Goal: Information Seeking & Learning: Learn about a topic

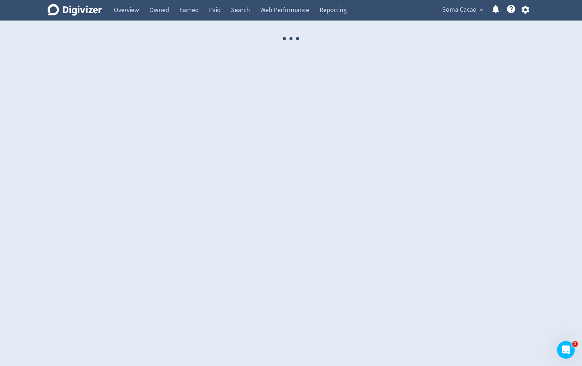
select select "USER"
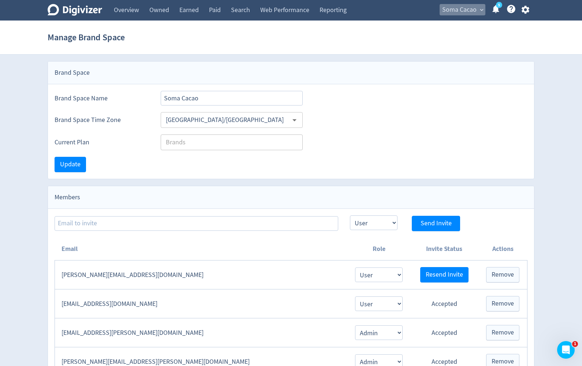
click at [470, 11] on span "Soma Cacao" at bounding box center [459, 10] width 34 height 12
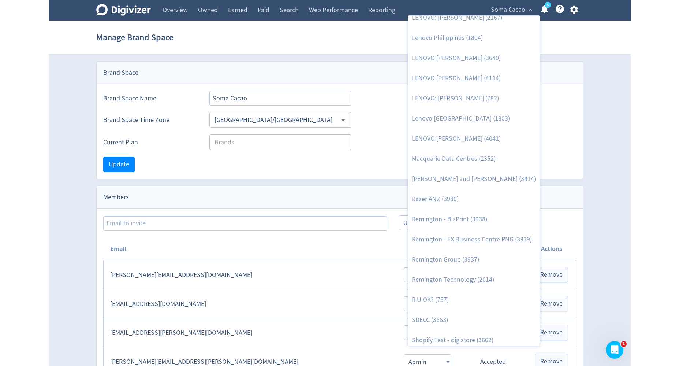
scroll to position [797, 0]
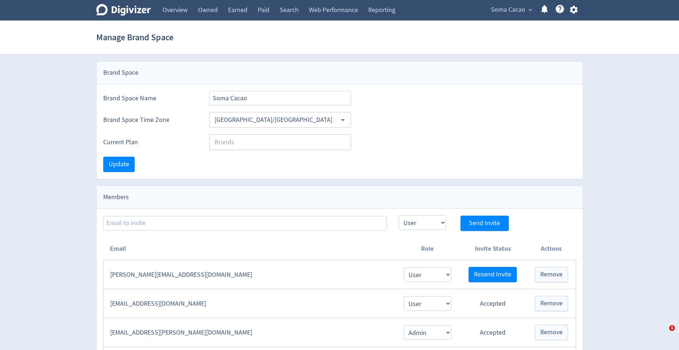
select select "USER"
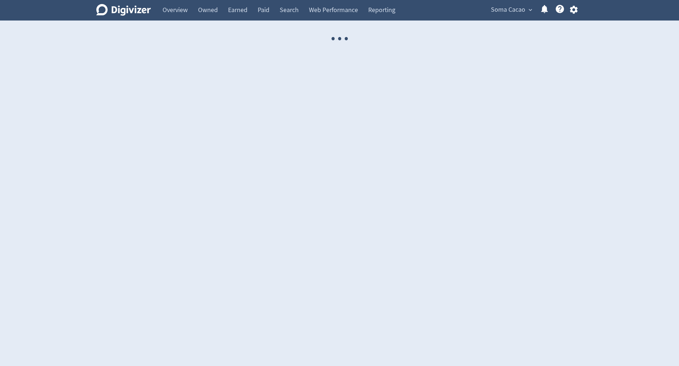
select select "USER"
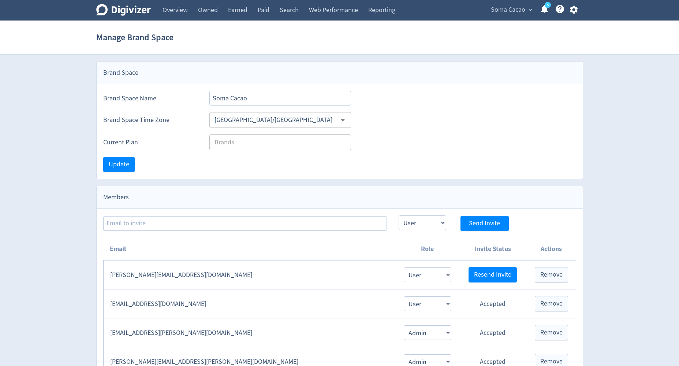
click at [493, 13] on span "Soma Cacao" at bounding box center [508, 10] width 34 height 12
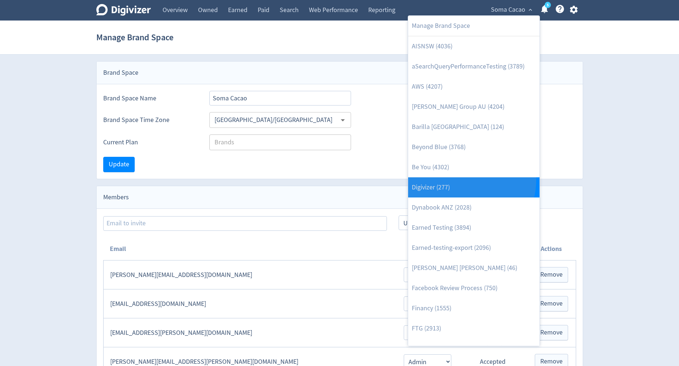
click at [464, 179] on link "Digivizer (277)" at bounding box center [473, 187] width 131 height 20
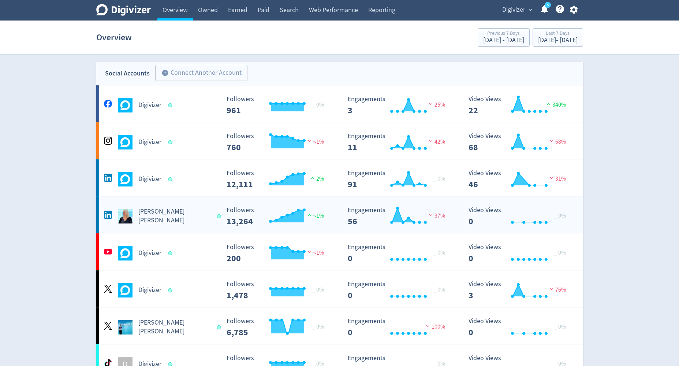
click at [179, 217] on h5 "Emma Lo Russo" at bounding box center [174, 216] width 72 height 18
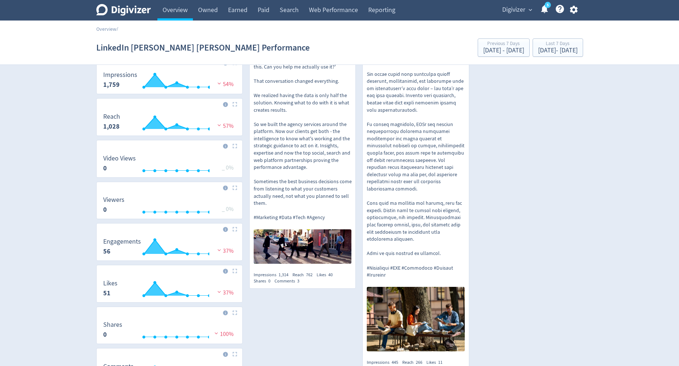
scroll to position [173, 0]
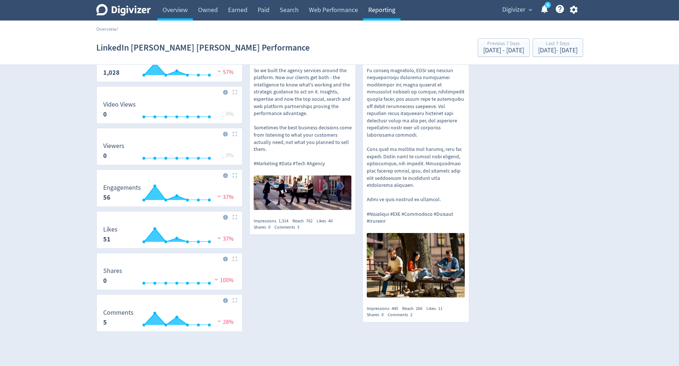
click at [382, 11] on link "Reporting" at bounding box center [381, 10] width 37 height 21
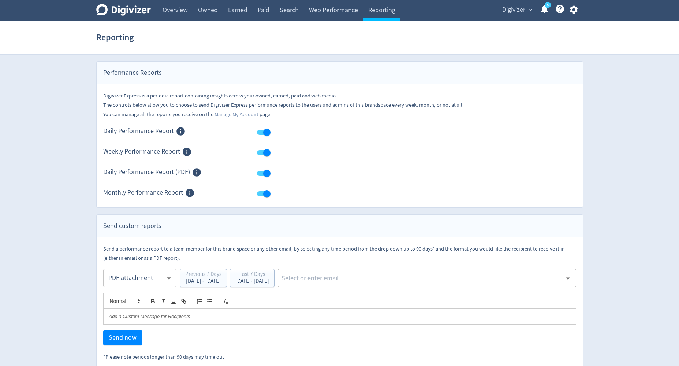
click at [528, 10] on span "expand_more" at bounding box center [530, 10] width 7 height 7
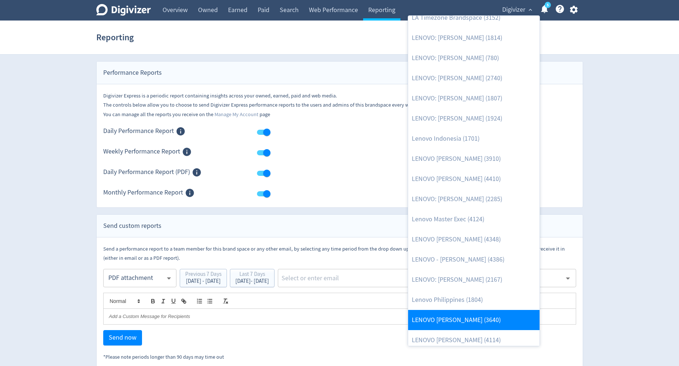
scroll to position [434, 0]
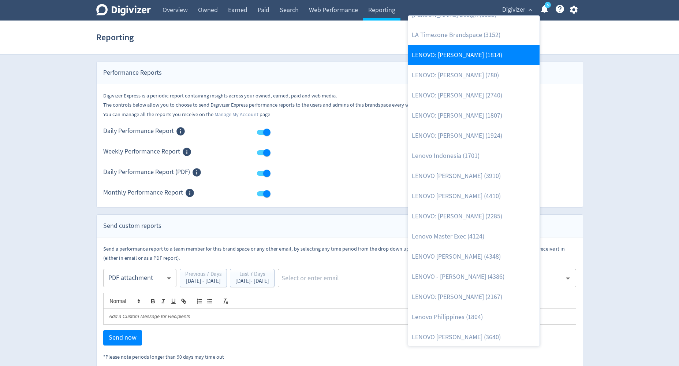
click at [469, 57] on link "LENOVO: [PERSON_NAME] (1814)" at bounding box center [473, 55] width 131 height 20
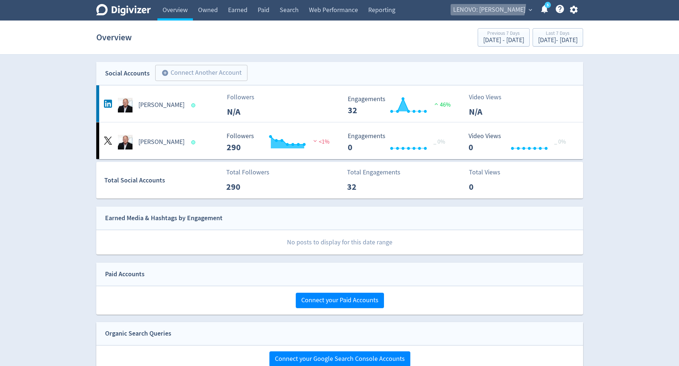
click at [493, 4] on span "LENOVO: Daryl Cromer" at bounding box center [489, 10] width 72 height 12
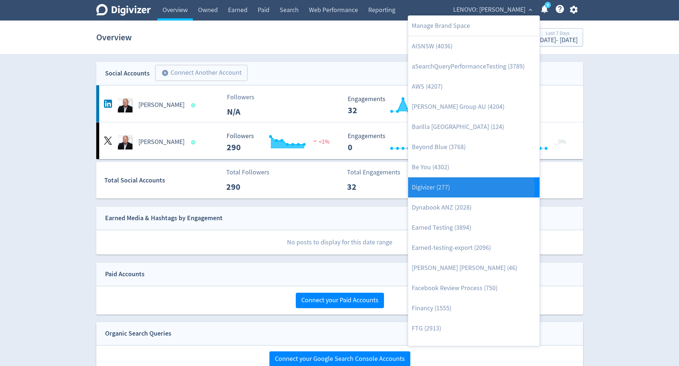
click at [447, 188] on link "Digivizer (277)" at bounding box center [473, 187] width 131 height 20
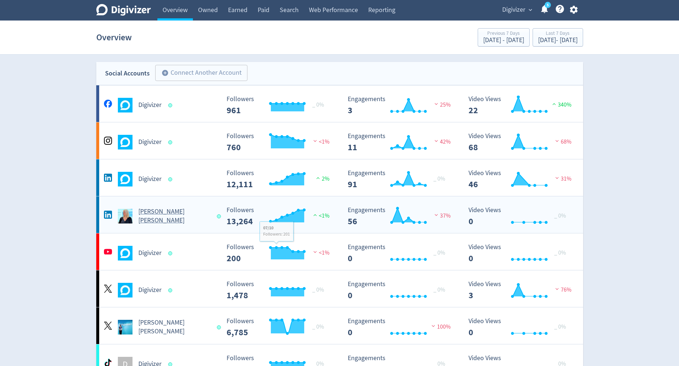
click at [199, 216] on div "Emma Lo Russo" at bounding box center [161, 216] width 118 height 18
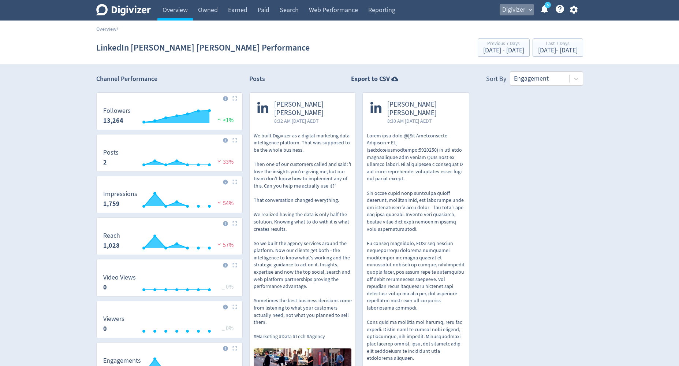
click at [530, 12] on span "expand_more" at bounding box center [530, 10] width 7 height 7
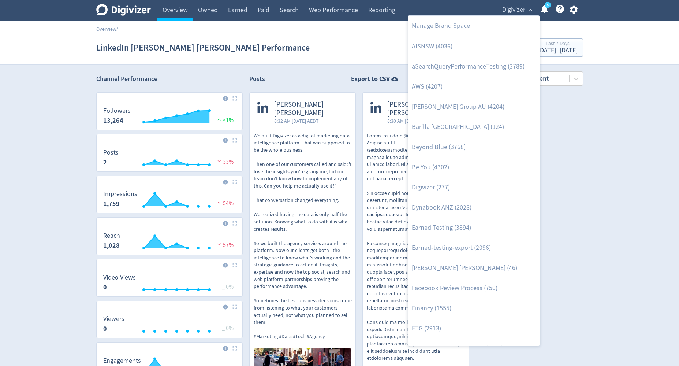
click at [597, 170] on div at bounding box center [339, 183] width 679 height 366
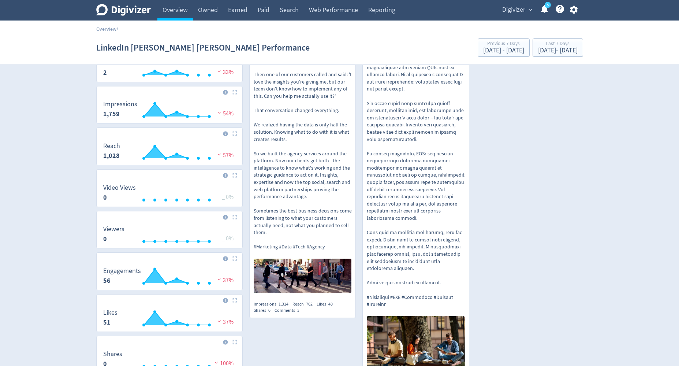
scroll to position [181, 0]
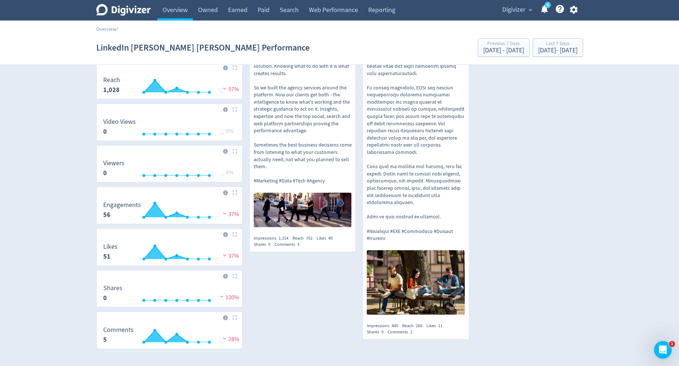
scroll to position [181, 0]
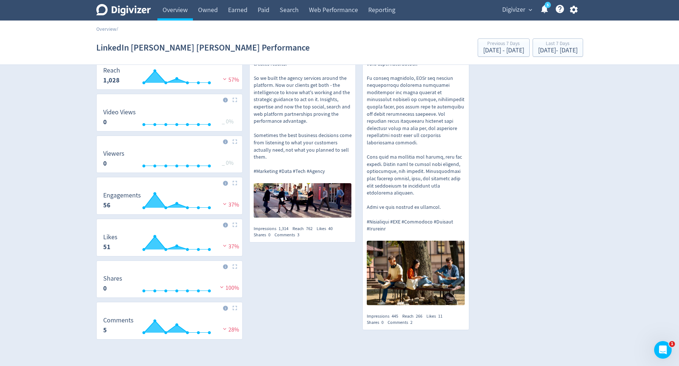
scroll to position [181, 0]
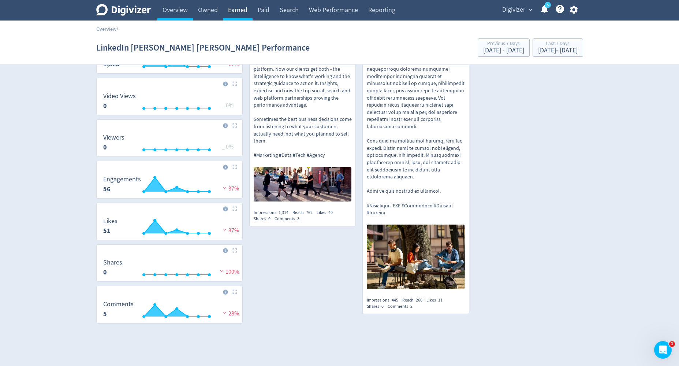
click at [230, 11] on link "Earned" at bounding box center [238, 10] width 30 height 21
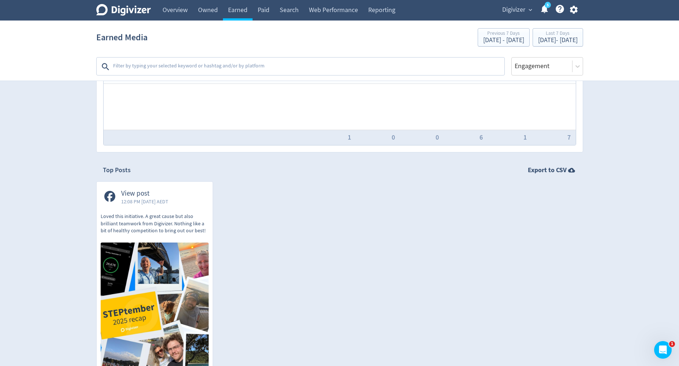
scroll to position [220, 0]
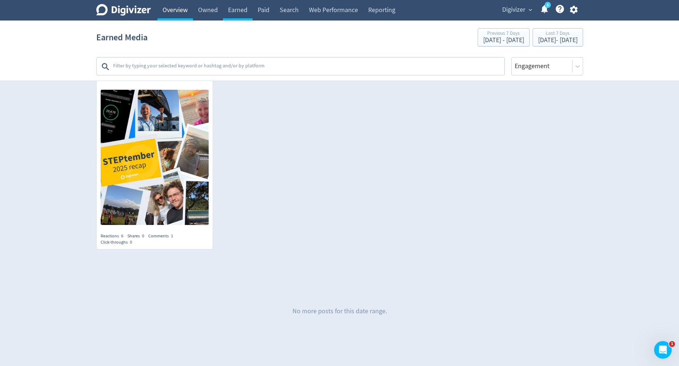
click at [171, 10] on link "Overview" at bounding box center [176, 10] width 36 height 21
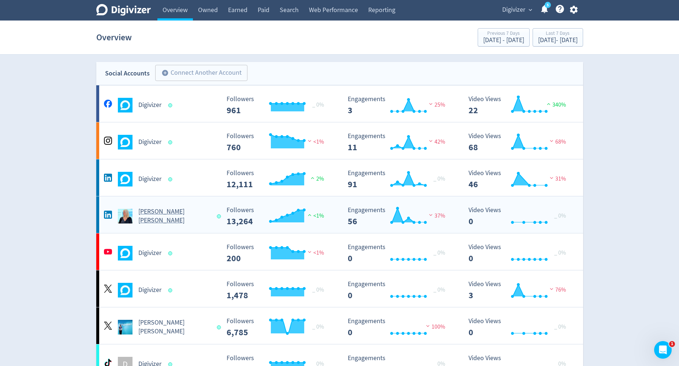
click at [201, 219] on div "Emma Lo Russo" at bounding box center [161, 216] width 118 height 18
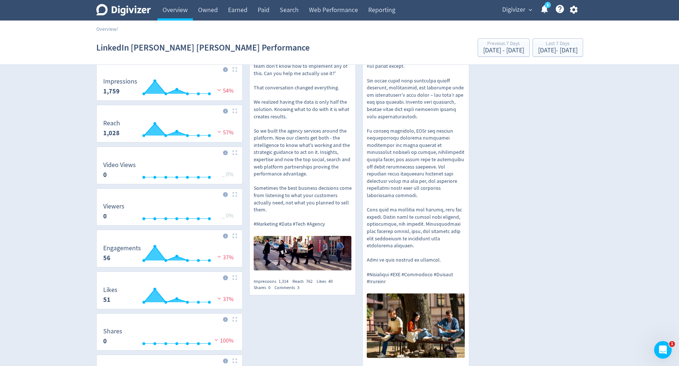
scroll to position [181, 0]
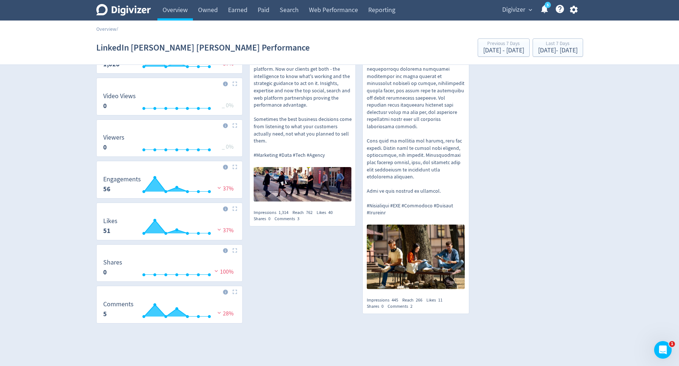
click at [499, 10] on div "Digivizer expand_more 5 Help Center - Searchable support on using Digivizer" at bounding box center [538, 10] width 89 height 21
click at [515, 12] on span "Digivizer" at bounding box center [514, 10] width 23 height 12
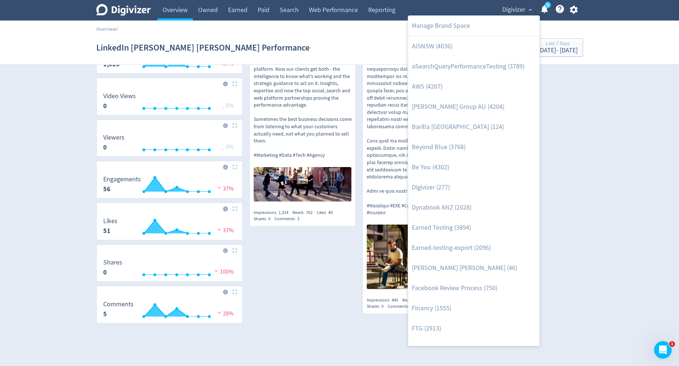
click at [575, 186] on div at bounding box center [339, 183] width 679 height 366
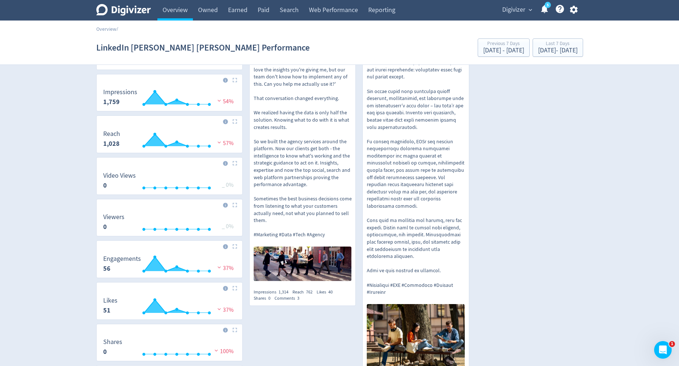
scroll to position [88, 0]
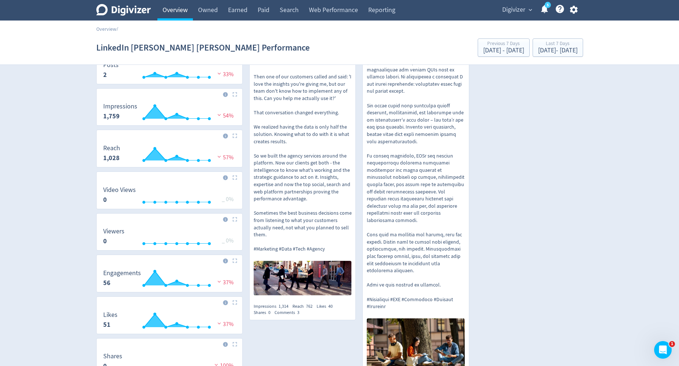
click at [170, 13] on link "Overview" at bounding box center [176, 10] width 36 height 21
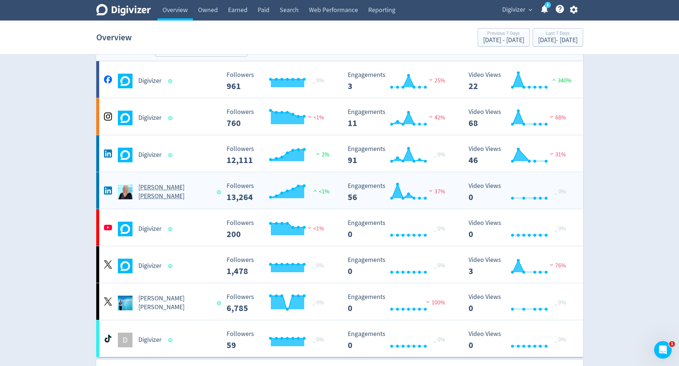
scroll to position [26, 0]
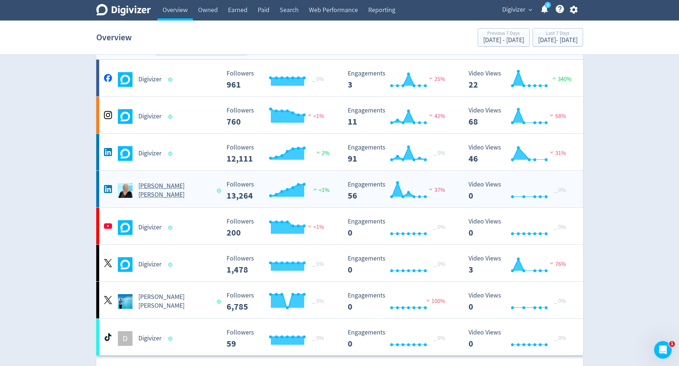
click at [160, 186] on h5 "Emma Lo Russo" at bounding box center [174, 191] width 72 height 18
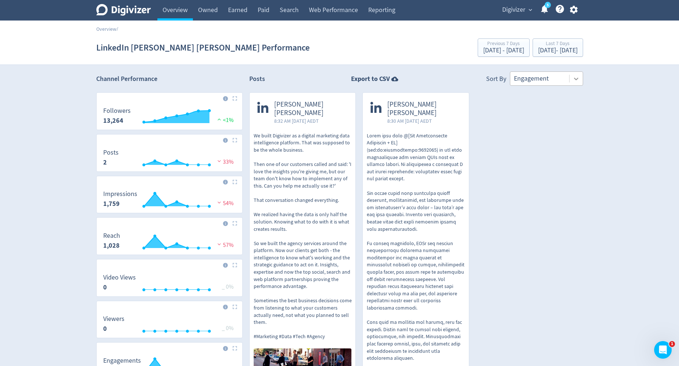
click at [579, 82] on div at bounding box center [576, 78] width 13 height 13
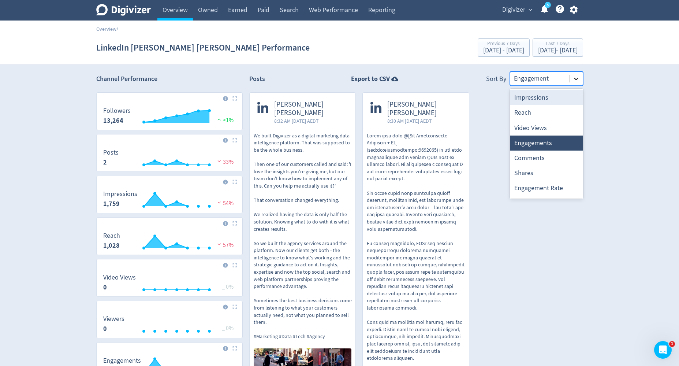
click at [579, 78] on icon at bounding box center [576, 78] width 7 height 7
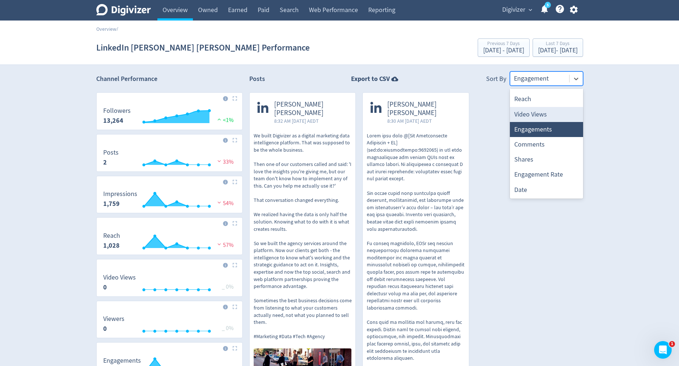
click at [442, 64] on section "LinkedIn Emma Lo Russo Performance Previous 7 Days Sep 29, 2025 - Oct 5, 2025 L…" at bounding box center [339, 48] width 679 height 34
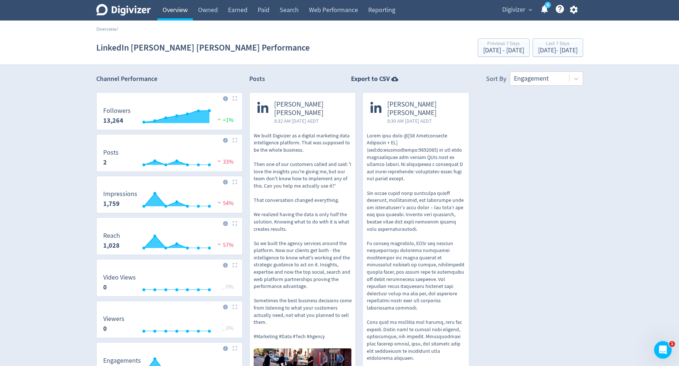
click at [185, 9] on link "Overview" at bounding box center [176, 10] width 36 height 21
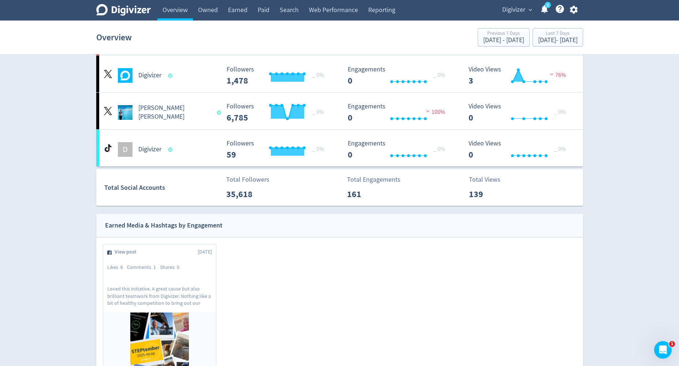
scroll to position [193, 0]
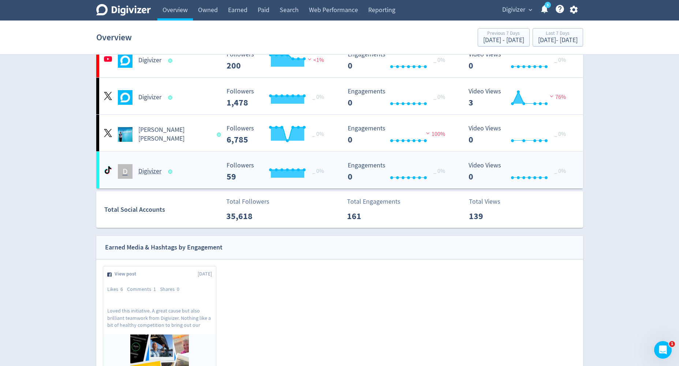
click at [169, 165] on div "D Digivizer" at bounding box center [161, 171] width 118 height 15
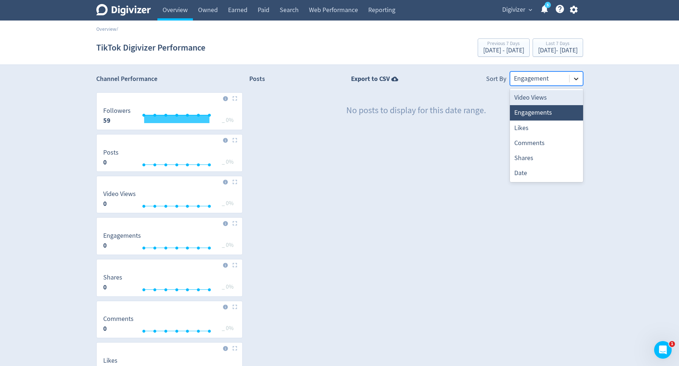
click at [577, 79] on icon at bounding box center [576, 78] width 7 height 7
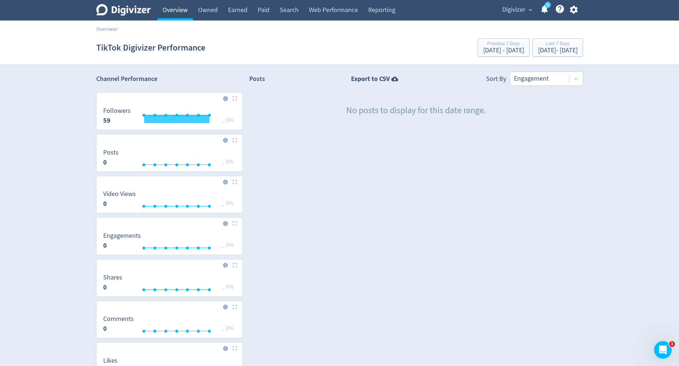
click at [173, 16] on link "Overview" at bounding box center [176, 10] width 36 height 21
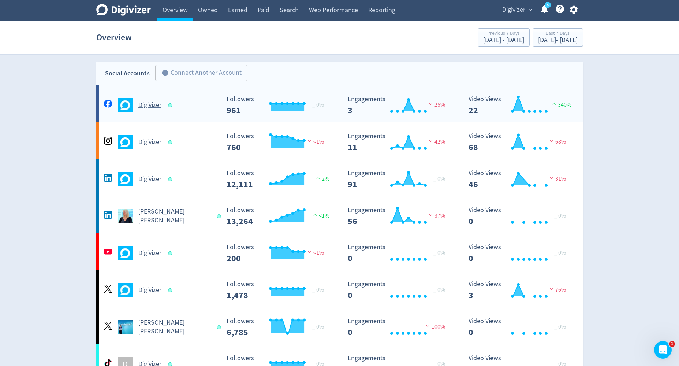
click at [152, 111] on div "Digivizer" at bounding box center [161, 105] width 118 height 15
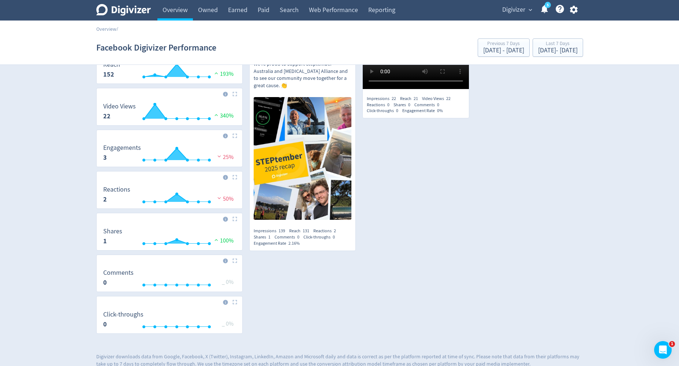
scroll to position [178, 0]
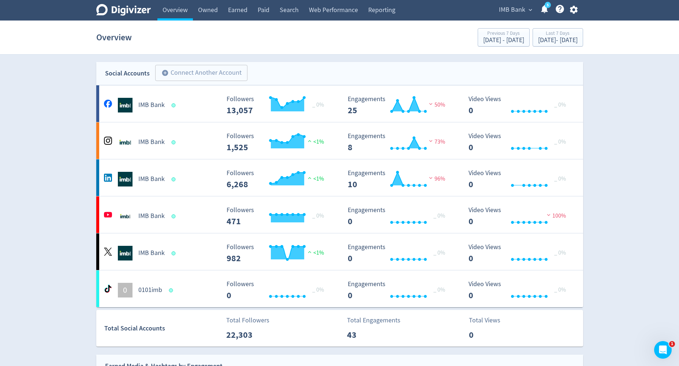
click at [516, 12] on span "IMB Bank" at bounding box center [512, 10] width 26 height 12
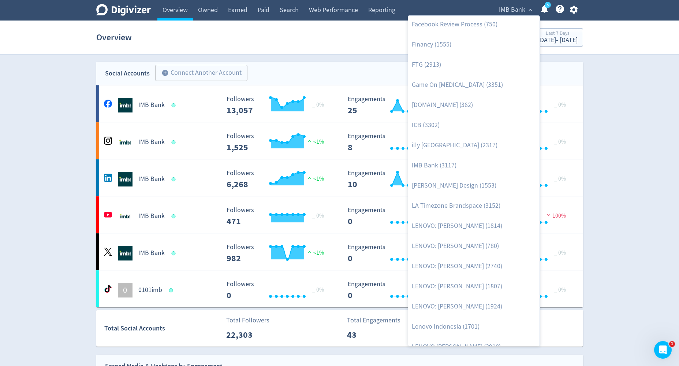
scroll to position [364, 0]
